Goal: Information Seeking & Learning: Learn about a topic

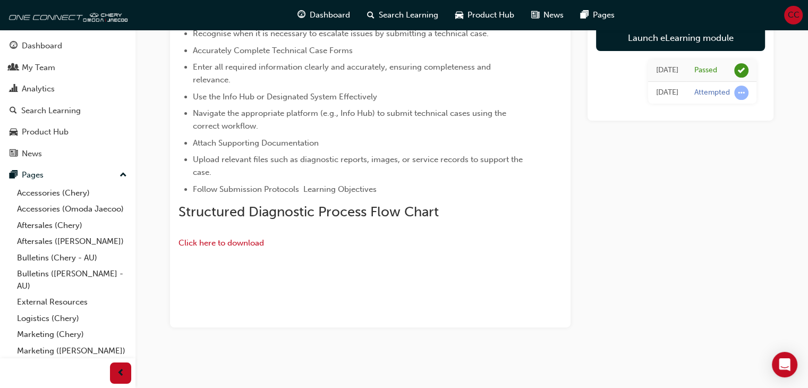
scroll to position [407, 0]
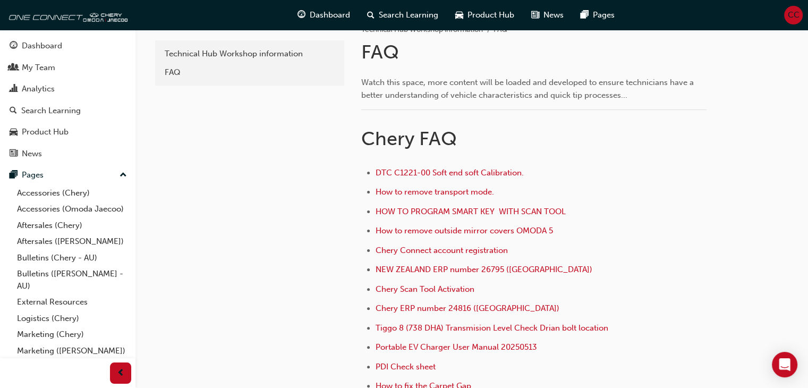
scroll to position [274, 0]
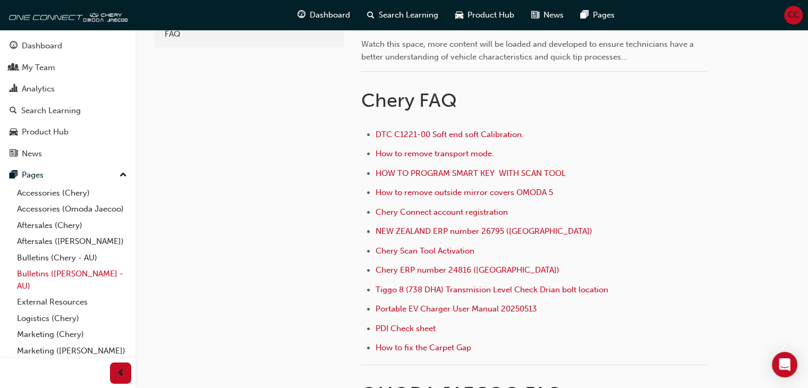
click at [35, 288] on link "Bulletins ([PERSON_NAME] - AU)" at bounding box center [72, 280] width 118 height 28
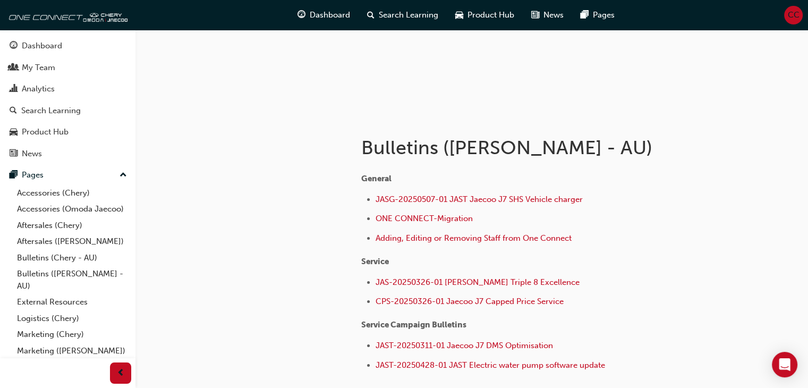
scroll to position [132, 0]
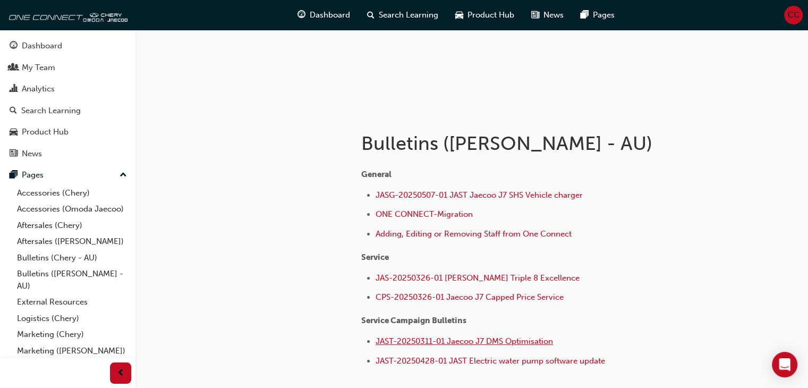
click at [442, 340] on span "JAST-20250311-01 Jaecoo J7 DMS Optimisation" at bounding box center [463, 341] width 177 height 10
